Goal: Check status: Check status

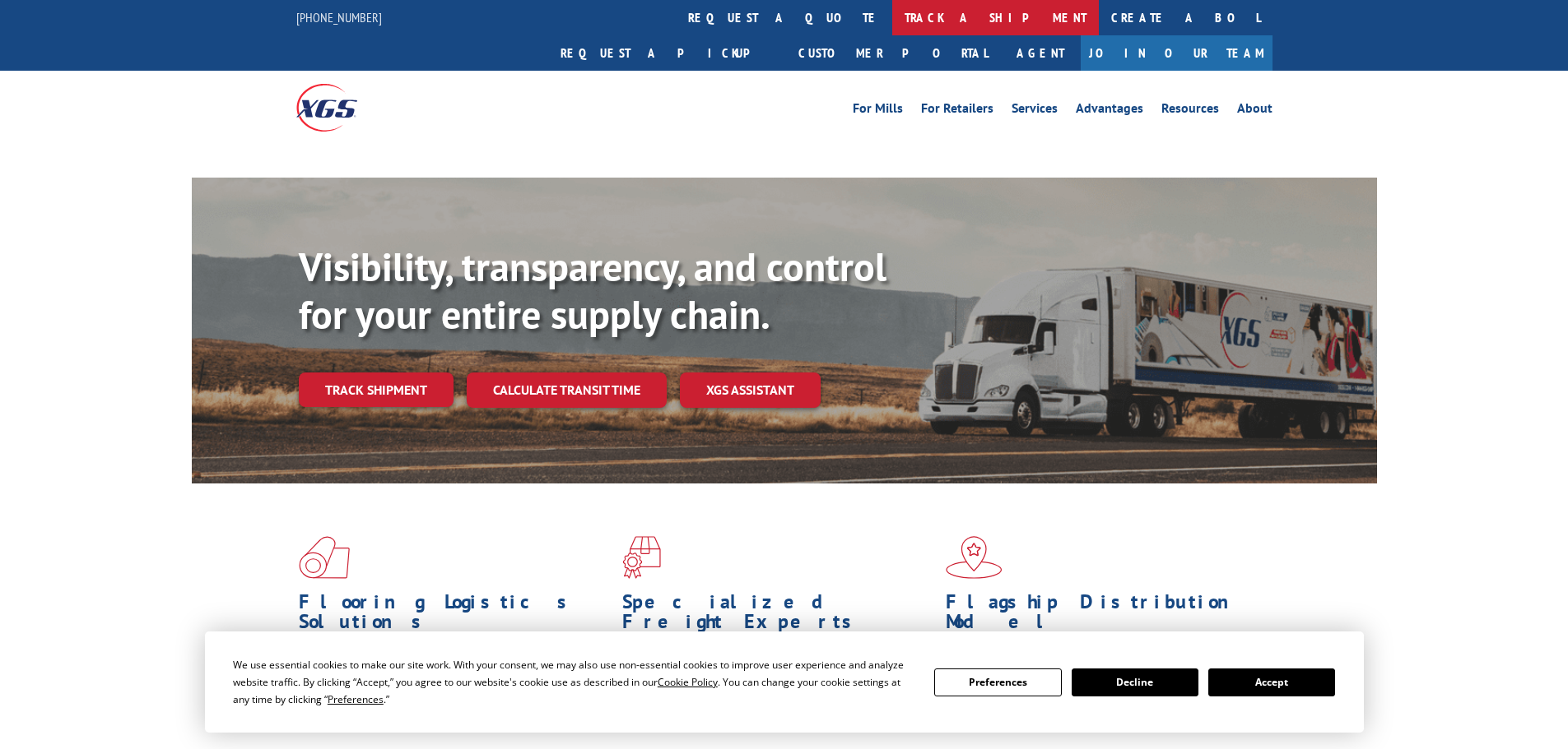
click at [892, 25] on link "track a shipment" at bounding box center [996, 18] width 207 height 35
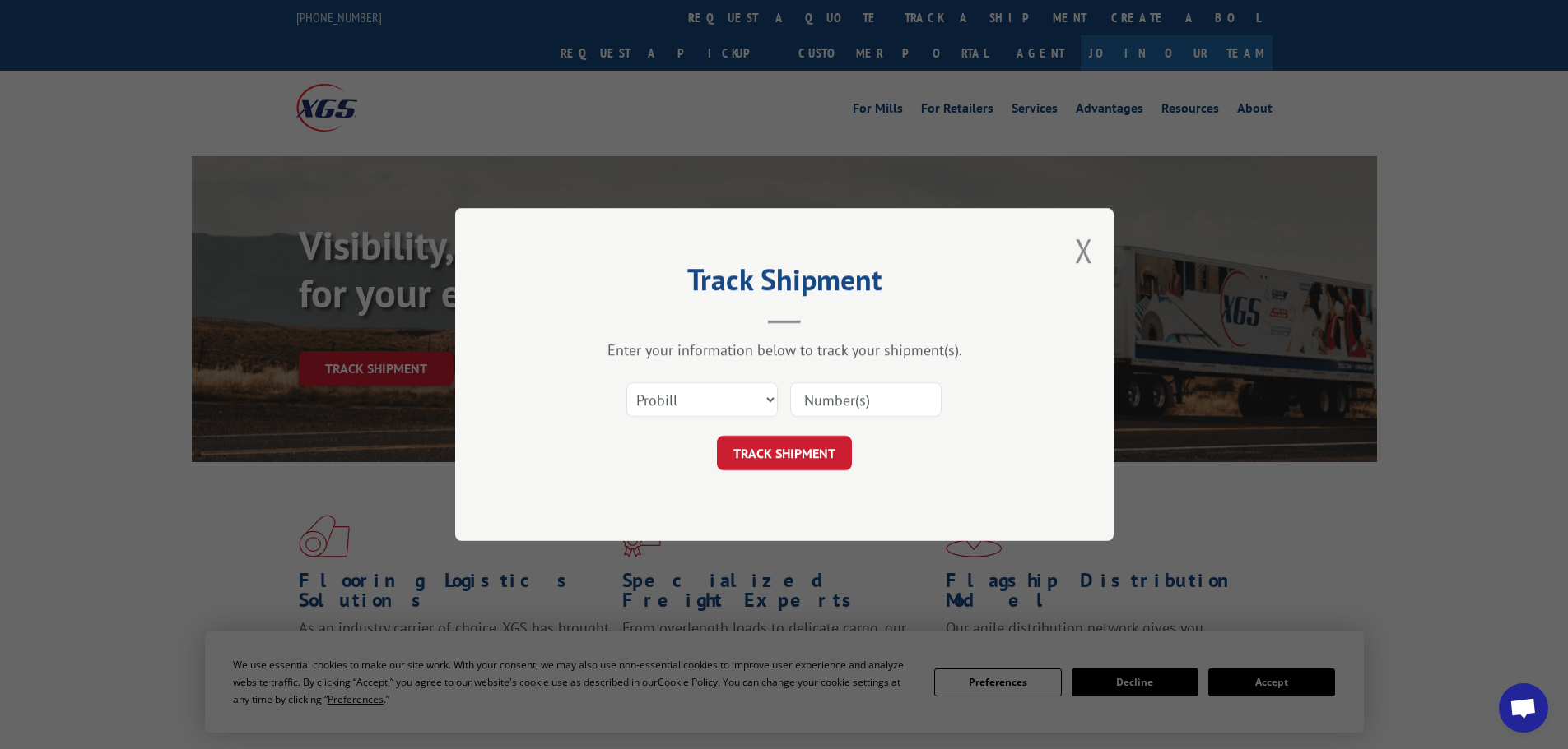
drag, startPoint x: 724, startPoint y: 396, endPoint x: 716, endPoint y: 413, distance: 18.8
click at [722, 398] on select "Select category... Probill BOL PO" at bounding box center [701, 399] width 152 height 34
select select "bol"
click at [626, 383] on select "Select category... Probill BOL PO" at bounding box center [701, 399] width 152 height 34
click at [819, 406] on input at bounding box center [865, 399] width 152 height 34
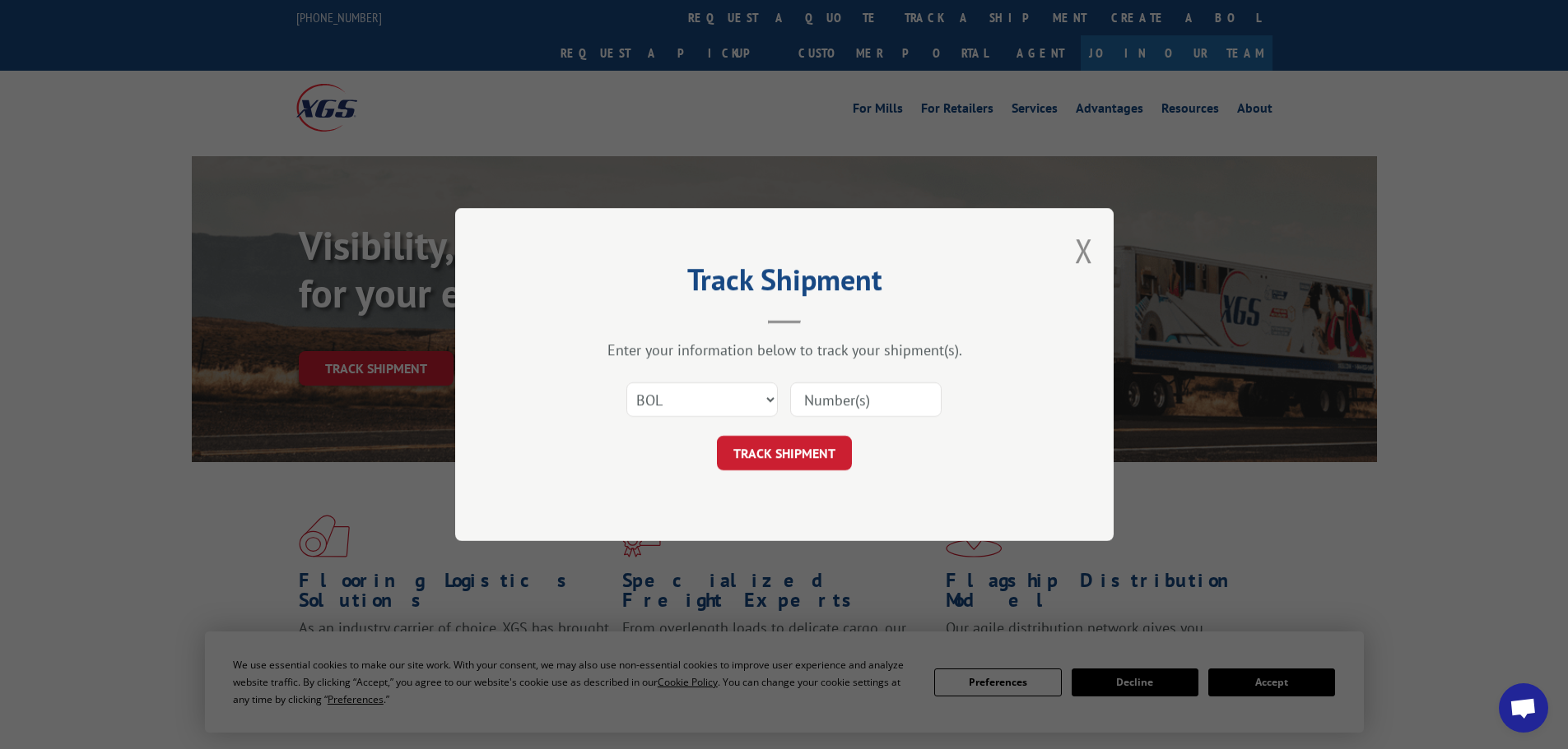
paste input "5574312"
type input "5574312"
click at [804, 433] on form "Select category... Probill BOL PO 5574312 TRACK SHIPMENT" at bounding box center [784, 421] width 493 height 98
click at [801, 438] on button "TRACK SHIPMENT" at bounding box center [784, 453] width 135 height 34
